Goal: Check status: Check status

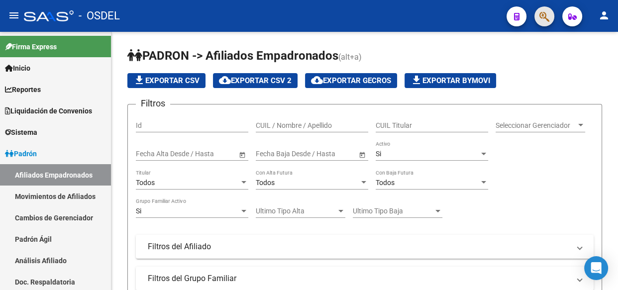
click at [538, 15] on button "button" at bounding box center [545, 16] width 20 height 20
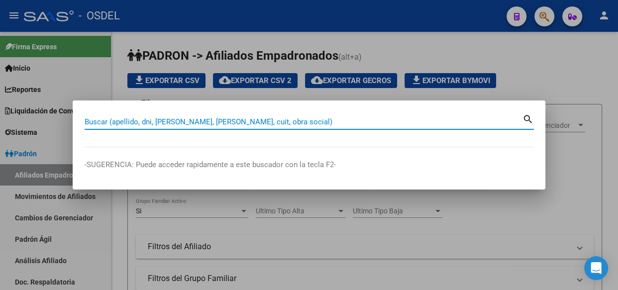
paste input "27352473923"
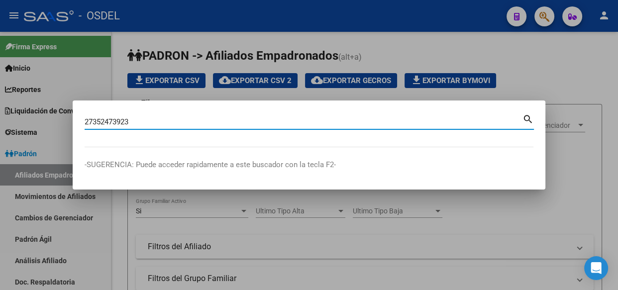
type input "27352473923"
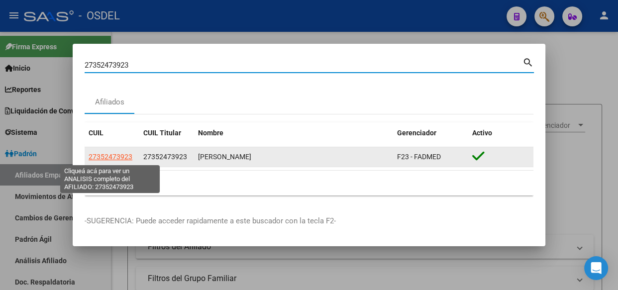
click at [124, 158] on span "27352473923" at bounding box center [111, 157] width 44 height 8
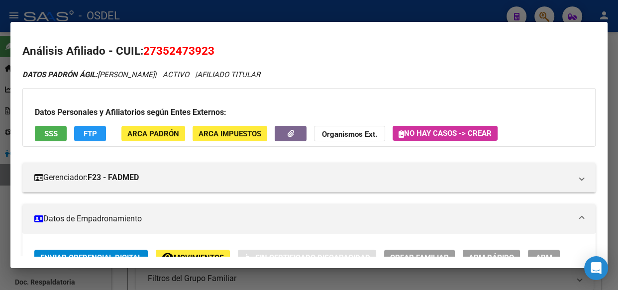
click at [45, 129] on span "SSS" at bounding box center [50, 133] width 13 height 9
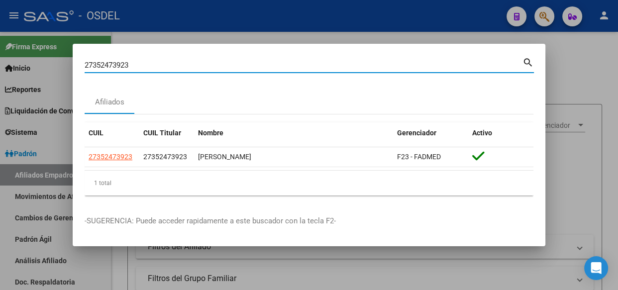
drag, startPoint x: 144, startPoint y: 65, endPoint x: 70, endPoint y: 68, distance: 74.7
click at [70, 68] on div "27352473923 Buscar (apellido, dni, cuil, nro traspaso, cuit, obra social) searc…" at bounding box center [309, 145] width 618 height 290
paste input "4617049-8"
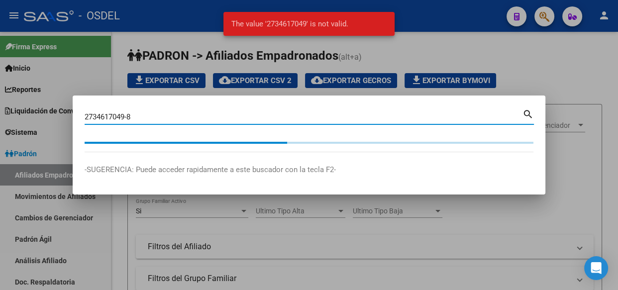
click at [139, 118] on input "2734617049-8" at bounding box center [304, 116] width 438 height 9
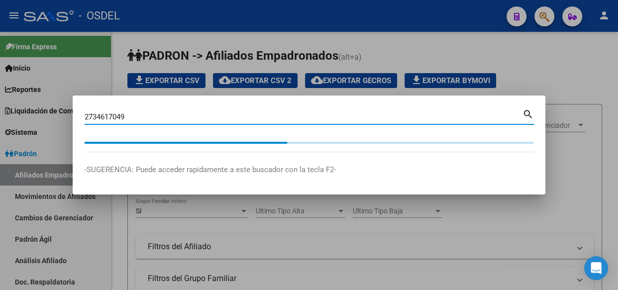
type input "2734617049"
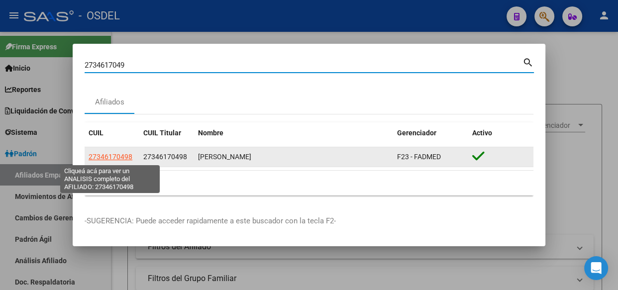
click at [117, 156] on span "27346170498" at bounding box center [111, 157] width 44 height 8
type textarea "27346170498"
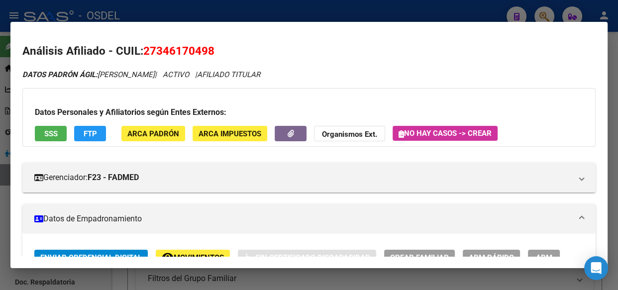
click at [60, 133] on button "SSS" at bounding box center [51, 133] width 32 height 15
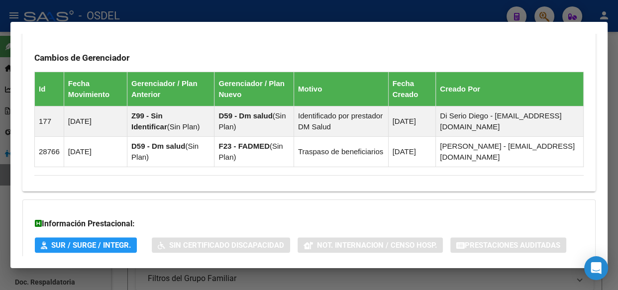
scroll to position [787, 0]
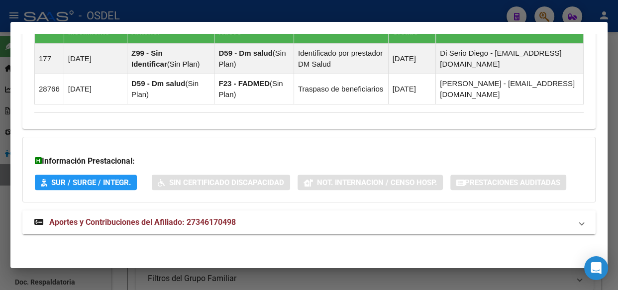
click at [128, 224] on span "Aportes y Contribuciones del Afiliado: 27346170498" at bounding box center [142, 222] width 187 height 9
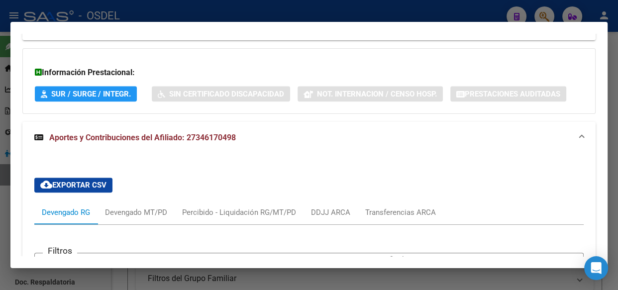
scroll to position [936, 0]
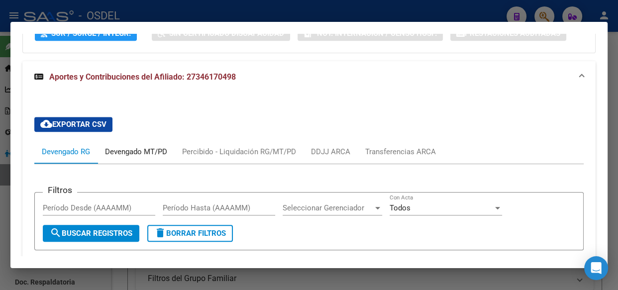
click at [146, 149] on div "Devengado MT/PD" at bounding box center [136, 151] width 62 height 11
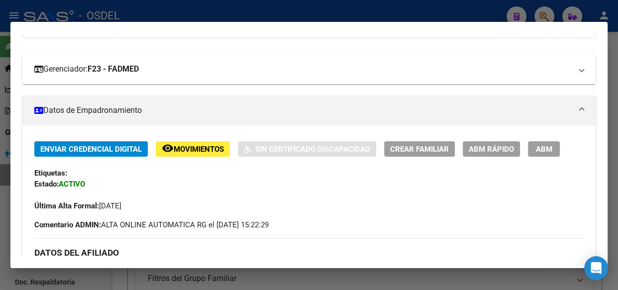
scroll to position [0, 0]
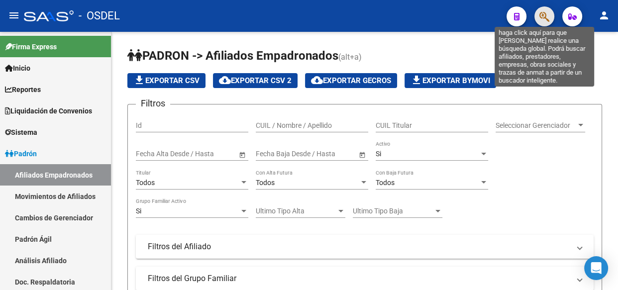
click at [541, 16] on icon "button" at bounding box center [545, 16] width 10 height 11
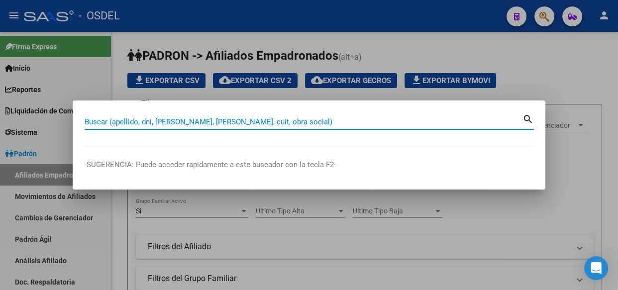
click at [189, 120] on input "Buscar (apellido, dni, [PERSON_NAME], [PERSON_NAME], cuit, obra social)" at bounding box center [304, 121] width 438 height 9
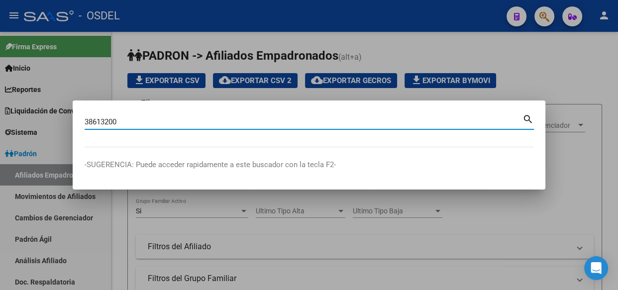
type input "38613200"
